Goal: Task Accomplishment & Management: Manage account settings

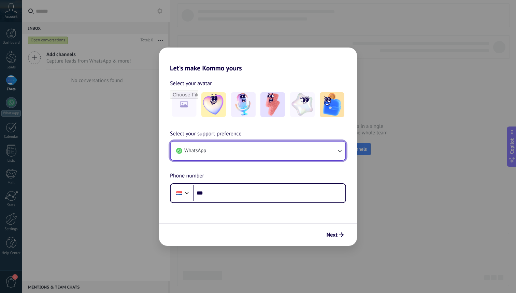
click at [205, 146] on button "WhatsApp" at bounding box center [258, 150] width 175 height 18
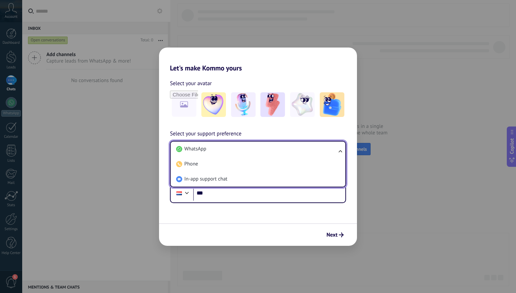
click at [205, 146] on span "WhatsApp" at bounding box center [195, 149] width 22 height 7
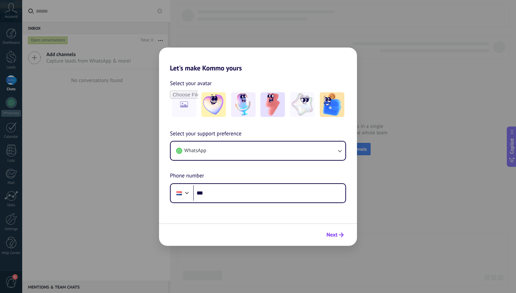
click at [326, 238] on button "Next" at bounding box center [335, 235] width 23 height 12
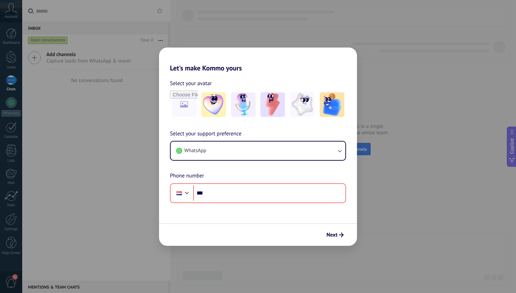
click at [223, 16] on div "Let's make Kommo yours Select your avatar Select your support preference WhatsA…" at bounding box center [258, 146] width 516 height 293
click at [111, 139] on div "Let's make Kommo yours Select your avatar Select your support preference WhatsA…" at bounding box center [258, 146] width 516 height 293
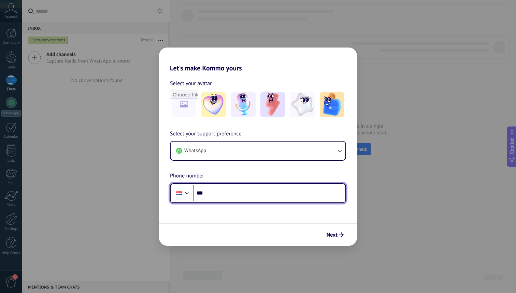
click at [182, 193] on div at bounding box center [179, 193] width 13 height 14
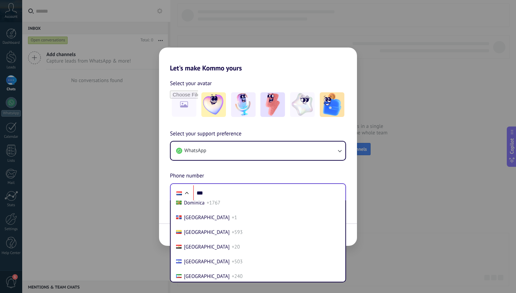
scroll to position [746, 0]
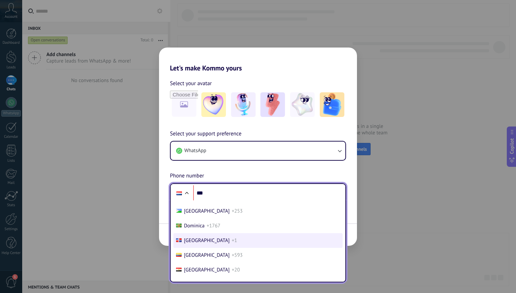
click at [190, 244] on span "[GEOGRAPHIC_DATA]" at bounding box center [207, 240] width 46 height 6
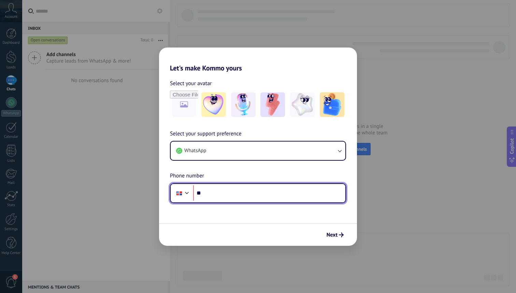
click at [266, 191] on input "***" at bounding box center [269, 193] width 152 height 16
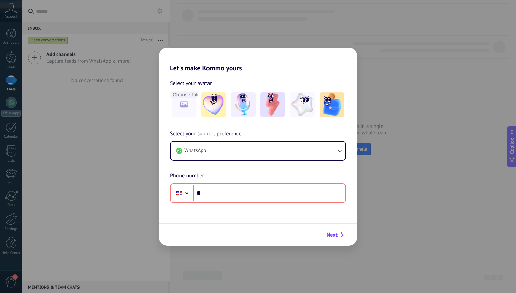
click at [332, 239] on button "Next" at bounding box center [335, 235] width 23 height 12
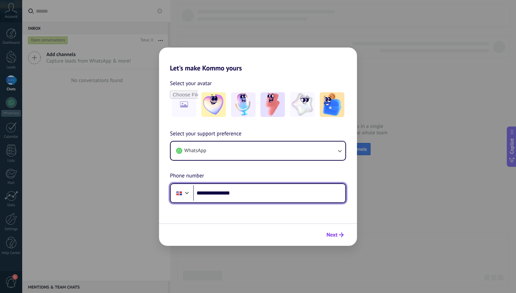
type input "**********"
click at [325, 233] on button "Next" at bounding box center [335, 235] width 23 height 12
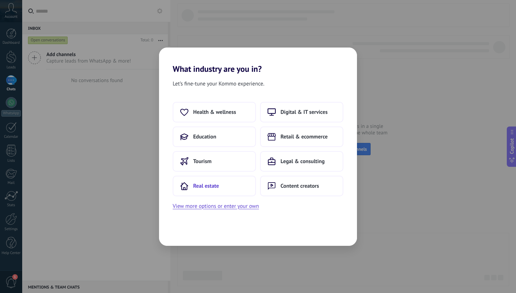
click at [215, 186] on span "Real estate" at bounding box center [206, 185] width 26 height 7
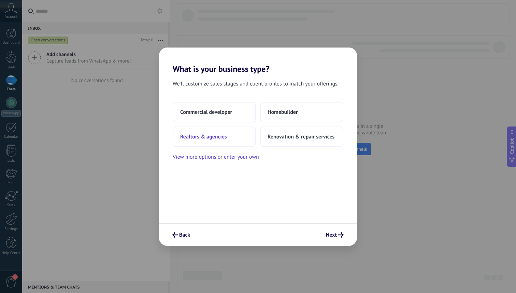
click at [239, 142] on button "Realtors & agencies" at bounding box center [214, 136] width 83 height 20
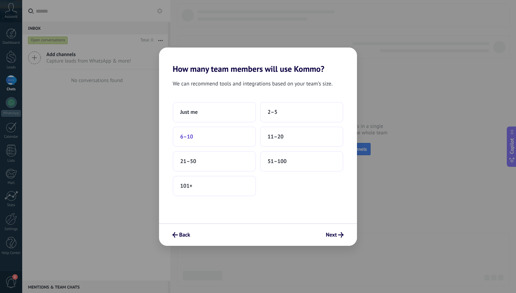
click at [240, 136] on button "6–10" at bounding box center [214, 136] width 83 height 20
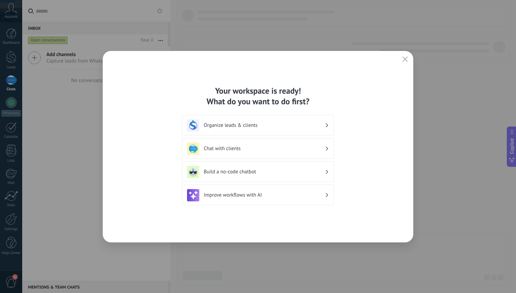
click at [272, 149] on h3 "Chat with clients" at bounding box center [264, 148] width 121 height 6
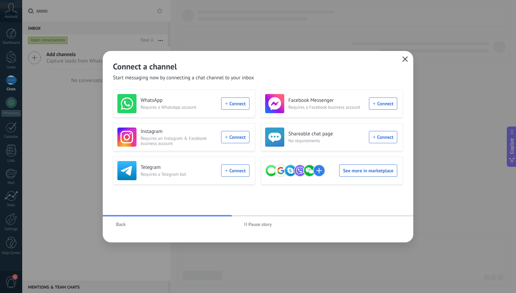
click at [403, 58] on icon "button" at bounding box center [405, 58] width 5 height 5
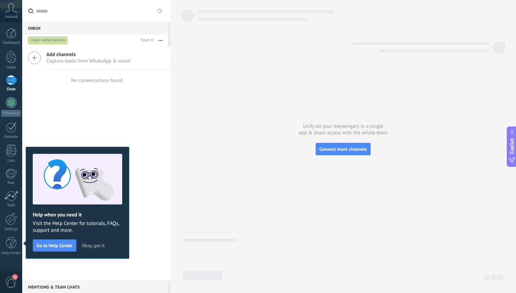
click at [98, 244] on span "Okay, got it" at bounding box center [93, 245] width 23 height 5
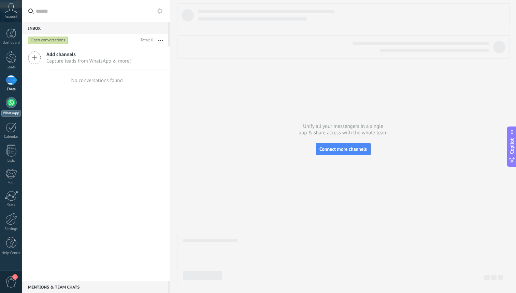
click at [13, 106] on div at bounding box center [11, 102] width 11 height 11
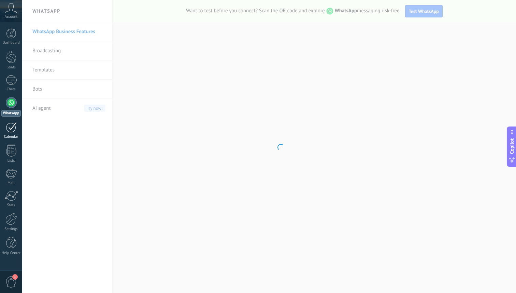
click at [17, 131] on link "Calendar" at bounding box center [11, 130] width 22 height 17
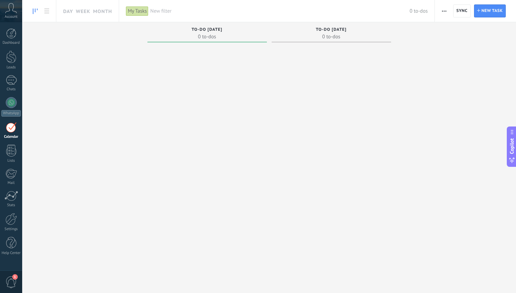
click at [324, 36] on span "0 to-dos" at bounding box center [331, 36] width 113 height 7
click at [13, 134] on link "Calendar" at bounding box center [11, 130] width 22 height 17
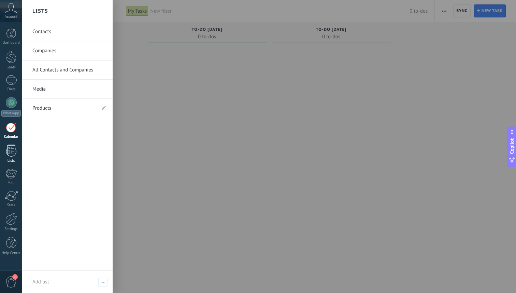
click at [13, 151] on div at bounding box center [11, 150] width 10 height 12
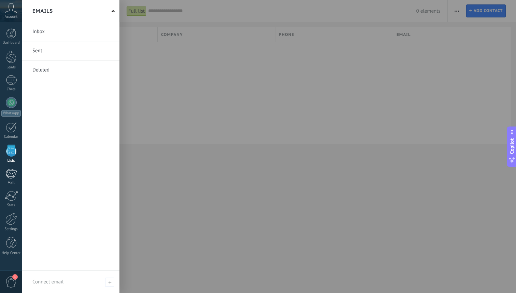
click at [17, 177] on link "Mail" at bounding box center [11, 176] width 22 height 17
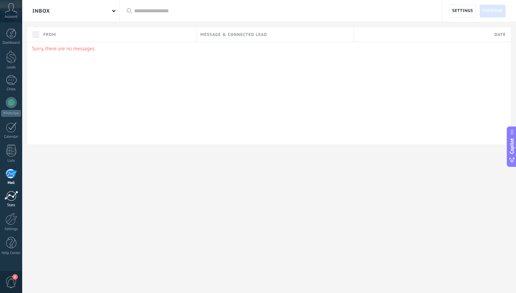
click at [17, 196] on div at bounding box center [11, 196] width 14 height 10
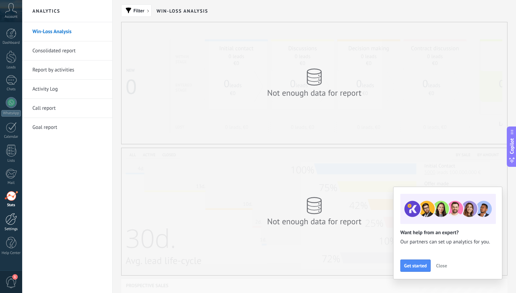
click at [14, 223] on div at bounding box center [11, 219] width 12 height 12
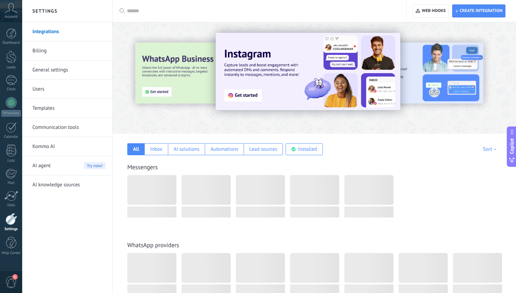
click at [12, 279] on span "1" at bounding box center [11, 282] width 12 height 12
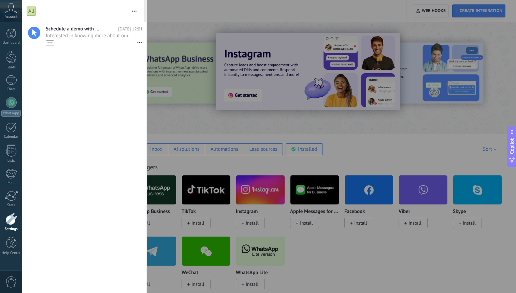
click at [174, 114] on div at bounding box center [258, 146] width 516 height 293
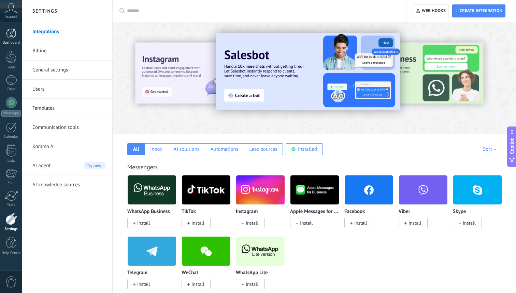
click at [15, 39] on link "Dashboard" at bounding box center [11, 36] width 22 height 17
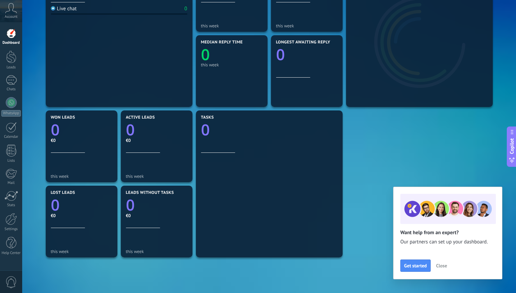
scroll to position [129, 0]
click at [20, 58] on link "Leads" at bounding box center [11, 60] width 22 height 19
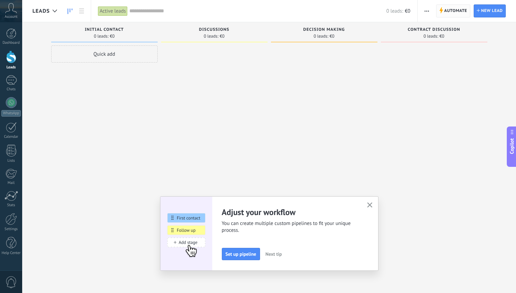
click at [450, 13] on span "Automate" at bounding box center [456, 11] width 23 height 12
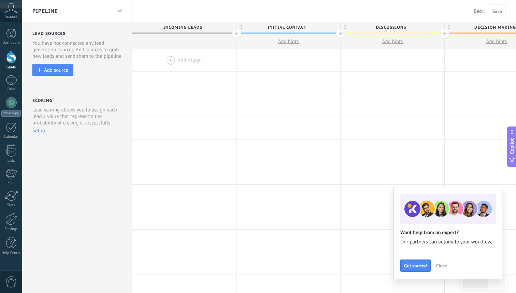
click at [444, 265] on span "Close" at bounding box center [442, 265] width 11 height 5
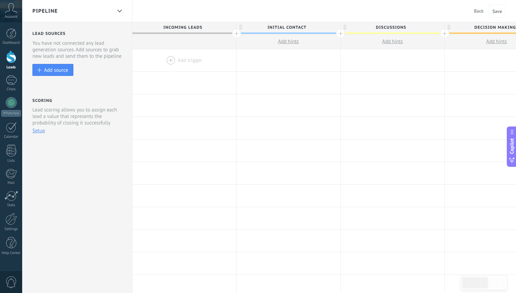
click at [194, 60] on div at bounding box center [185, 60] width 104 height 22
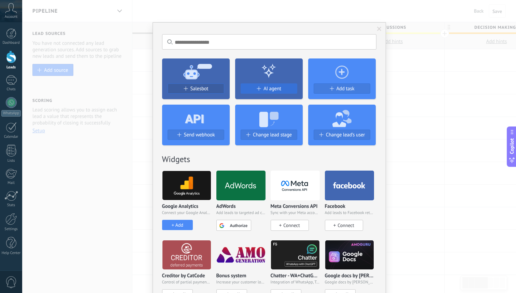
click at [288, 90] on div "AI agent" at bounding box center [269, 89] width 56 height 6
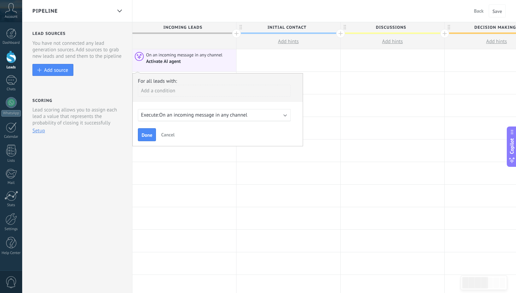
click at [176, 112] on span "On an incoming message in any channel" at bounding box center [204, 115] width 88 height 6
click at [208, 118] on span "On an incoming message in any channel" at bounding box center [204, 115] width 88 height 6
click at [208, 118] on span "0 hours before select field" at bounding box center [188, 115] width 57 height 6
click at [277, 116] on div "Execute: 0 hours before select field" at bounding box center [211, 115] width 141 height 6
click at [282, 116] on div "Execute: 0 hours before select field" at bounding box center [211, 115] width 141 height 6
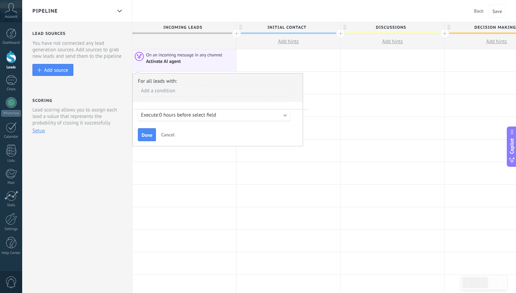
click at [171, 119] on div "Execute: 0 hours before select field" at bounding box center [214, 115] width 153 height 12
click at [151, 135] on span "Done" at bounding box center [147, 135] width 11 height 5
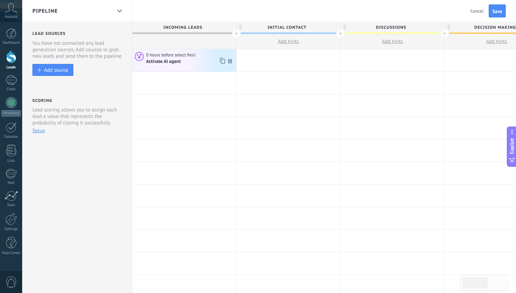
click at [168, 63] on div "Activate AI agent" at bounding box center [164, 61] width 36 height 6
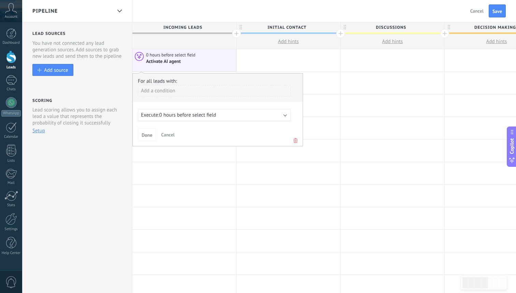
click at [165, 118] on span "0 hours before select field" at bounding box center [188, 115] width 57 height 6
click at [151, 139] on button "Done" at bounding box center [147, 134] width 18 height 13
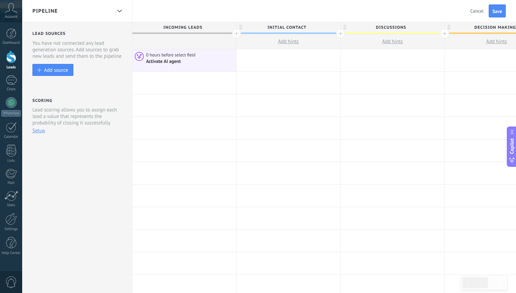
click at [476, 13] on span "Cancel" at bounding box center [477, 11] width 13 height 6
